Goal: Information Seeking & Learning: Find specific fact

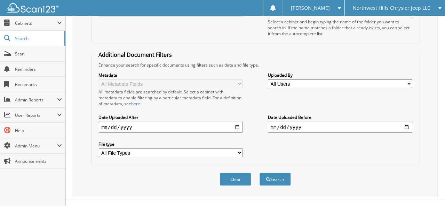
scroll to position [114, 0]
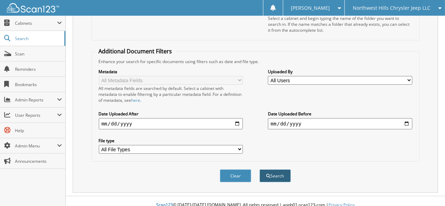
type input "decumanus"
click at [275, 169] on button "Search" at bounding box center [275, 175] width 31 height 13
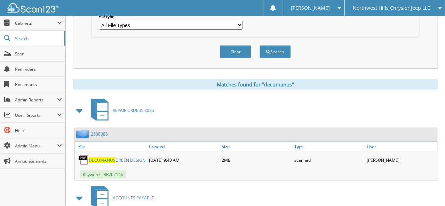
scroll to position [243, 0]
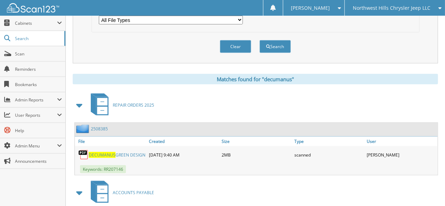
click at [127, 152] on link "DECUMANUS GREEN DESIGN" at bounding box center [117, 155] width 57 height 6
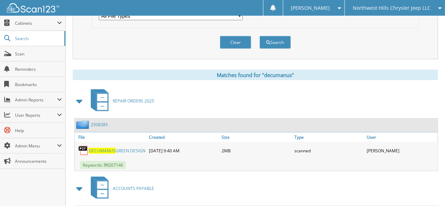
scroll to position [273, 0]
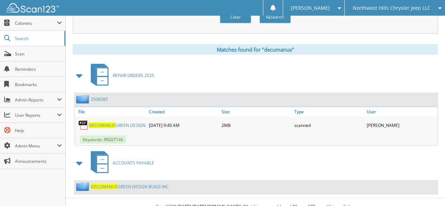
click at [143, 183] on link "DECUMANUS GREEN DESIGN BUILD INC" at bounding box center [130, 186] width 78 height 6
